Goal: Check status: Check status

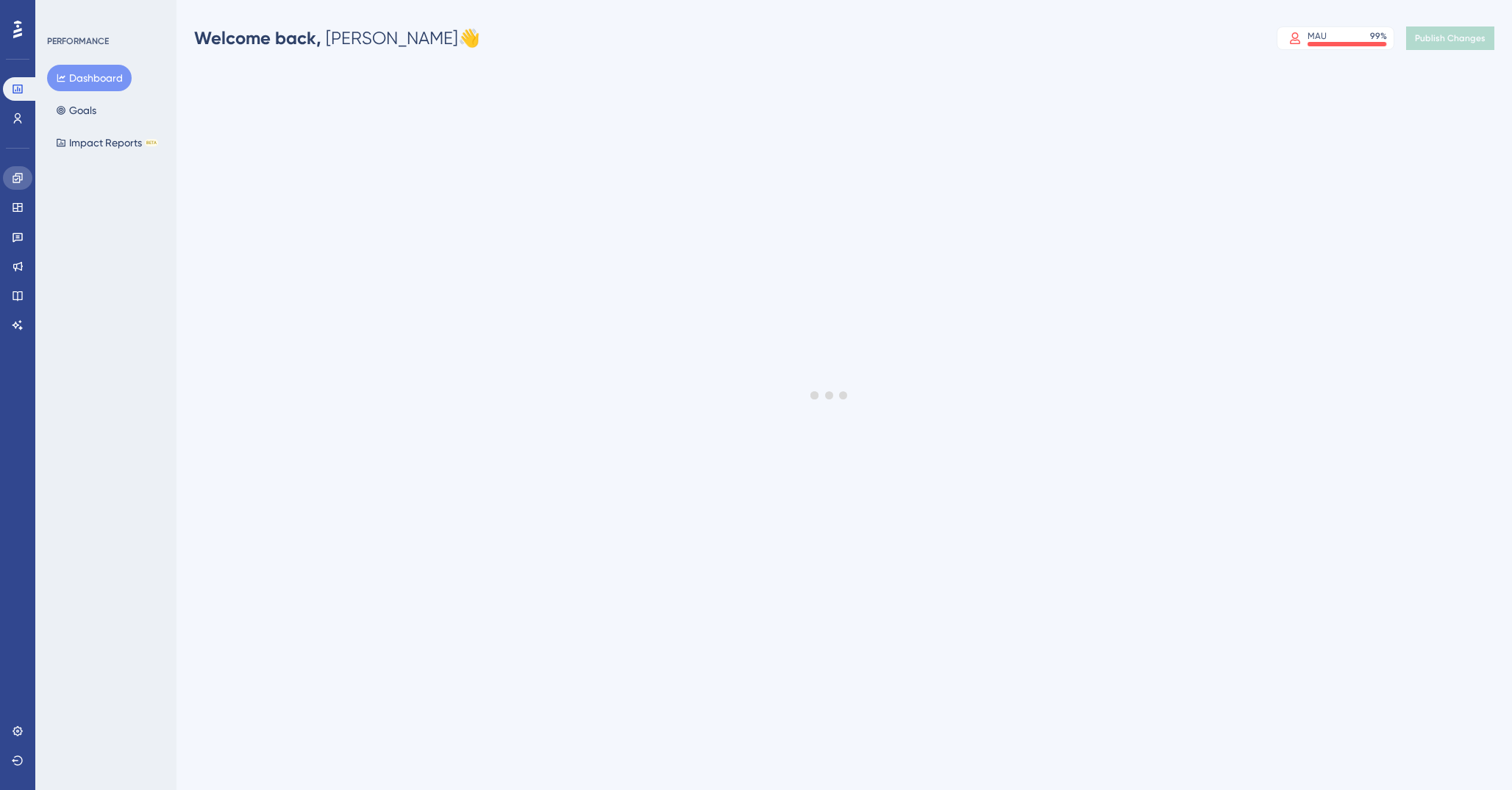
click at [22, 182] on icon at bounding box center [17, 177] width 12 height 12
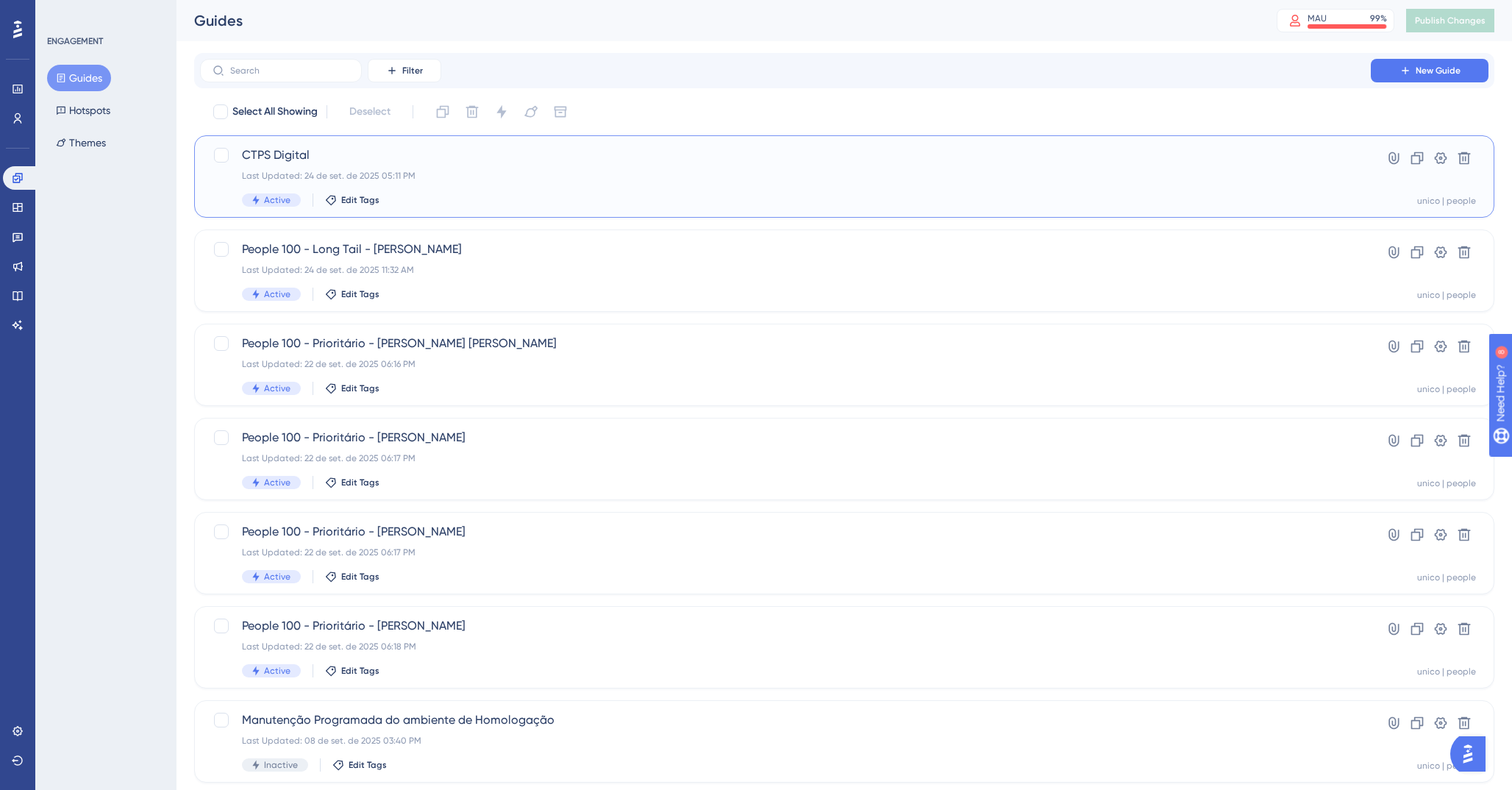
click at [352, 174] on div "Last Updated: 24 de set. de 2025 05:11 PM" at bounding box center [785, 175] width 1087 height 12
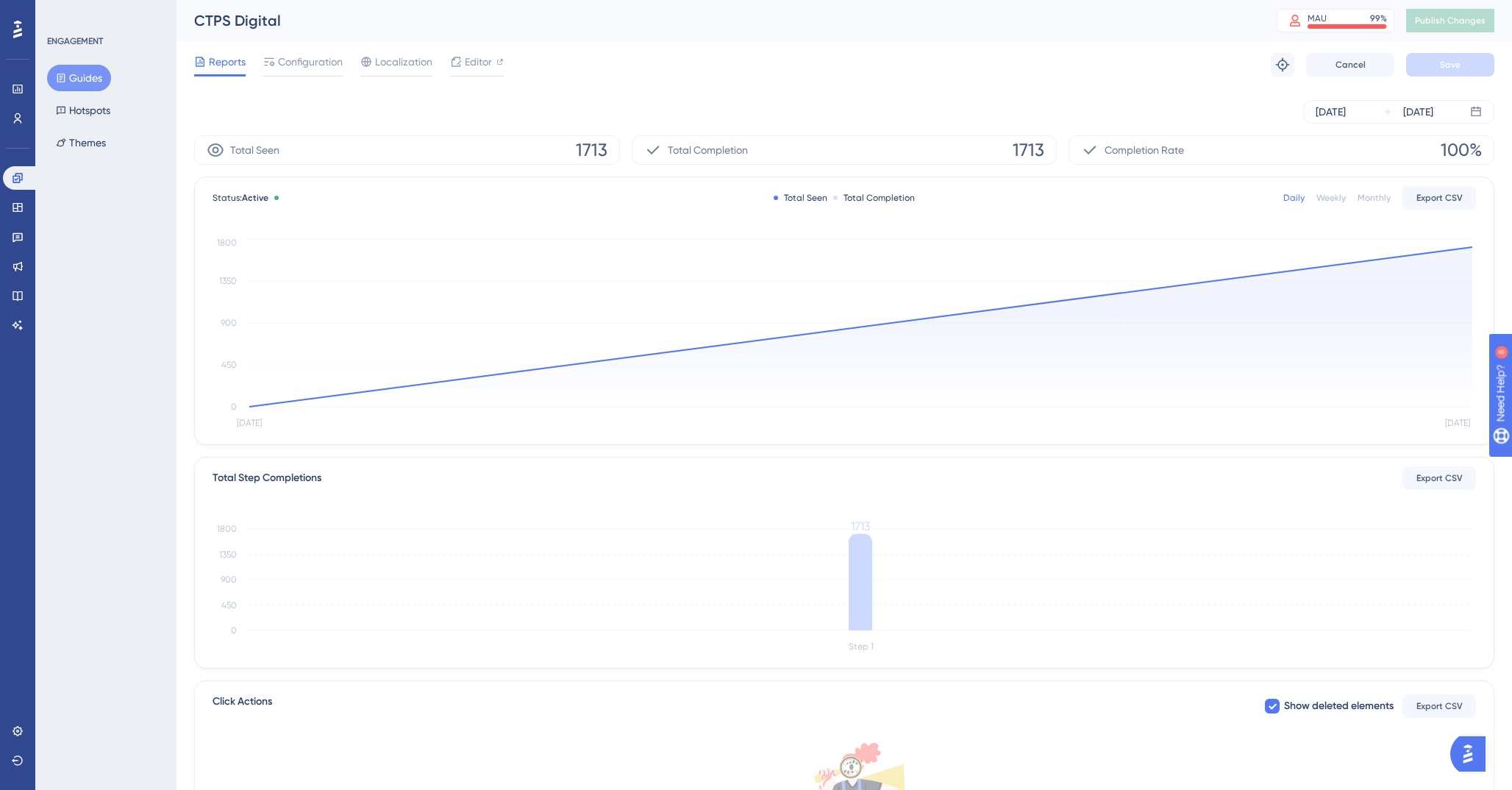
click at [596, 153] on span "1713" at bounding box center [592, 150] width 32 height 24
copy span "1713"
